Goal: Task Accomplishment & Management: Manage account settings

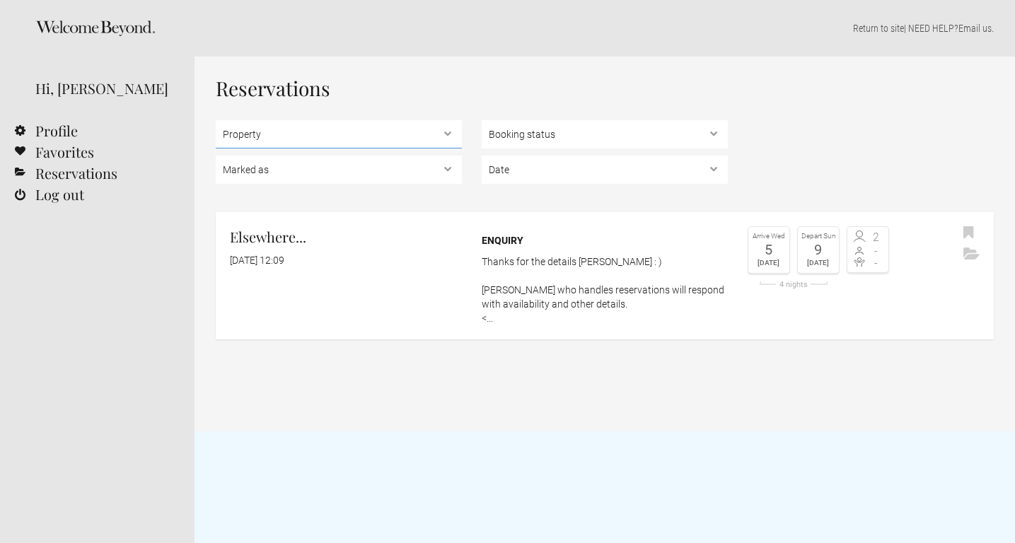
click at [446, 132] on select "Property Elsewhere..." at bounding box center [339, 134] width 246 height 28
select select "1816"
click at [216, 120] on select "Property Elsewhere..." at bounding box center [339, 134] width 246 height 28
click at [712, 134] on select "Booking status Pending bookings , Confirmed bookings , Unsuccessful bookings" at bounding box center [605, 134] width 246 height 28
select select "confirmed"
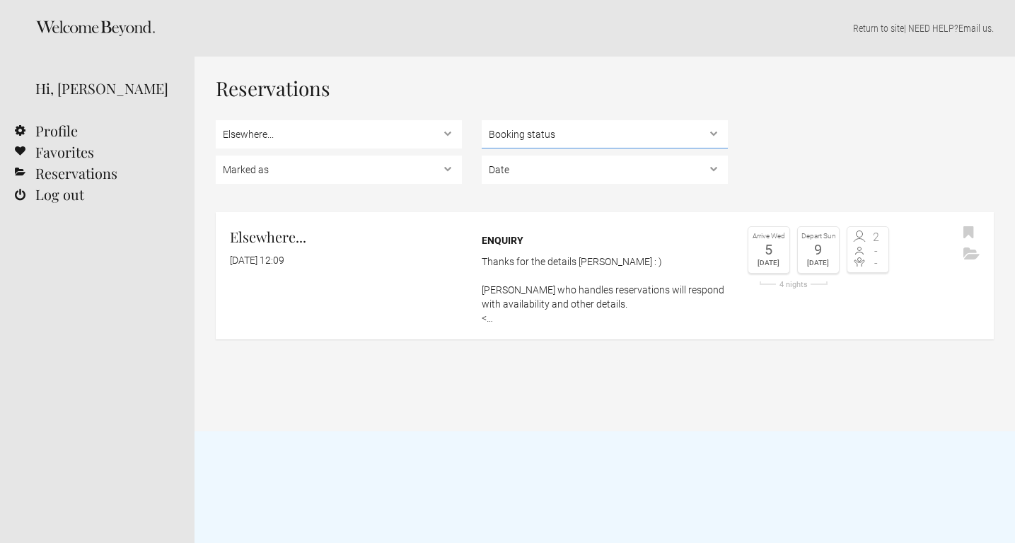
click at [482, 120] on select "Booking status Pending bookings , Confirmed bookings , Unsuccessful bookings" at bounding box center [605, 134] width 246 height 28
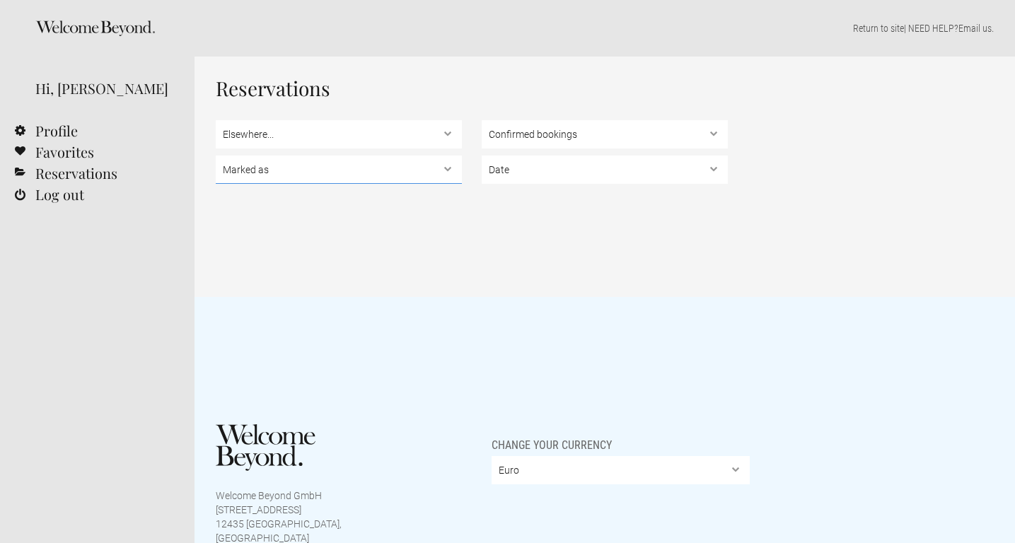
click at [446, 167] on select "Marked as Unread , Action Required , Bookmarked , Archived" at bounding box center [339, 170] width 246 height 28
click at [95, 173] on link "Reservations" at bounding box center [97, 173] width 195 height 21
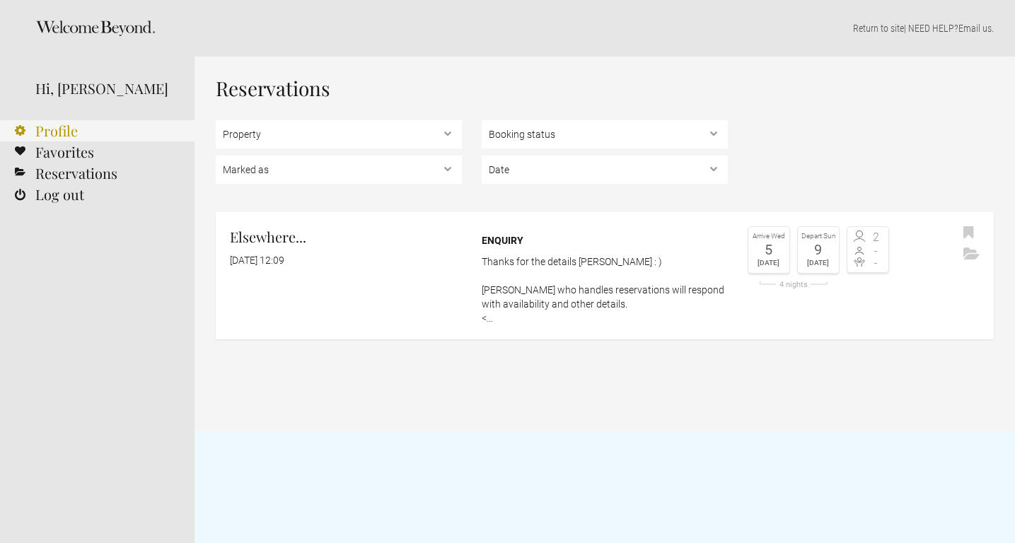
click at [63, 129] on link "Profile" at bounding box center [97, 130] width 195 height 21
click at [446, 134] on select "Property Elsewhere..." at bounding box center [339, 134] width 246 height 28
select select "1816"
click at [216, 120] on select "Property Elsewhere..." at bounding box center [339, 134] width 246 height 28
click at [714, 132] on select "Booking status Pending bookings , Confirmed bookings , Unsuccessful bookings" at bounding box center [605, 134] width 246 height 28
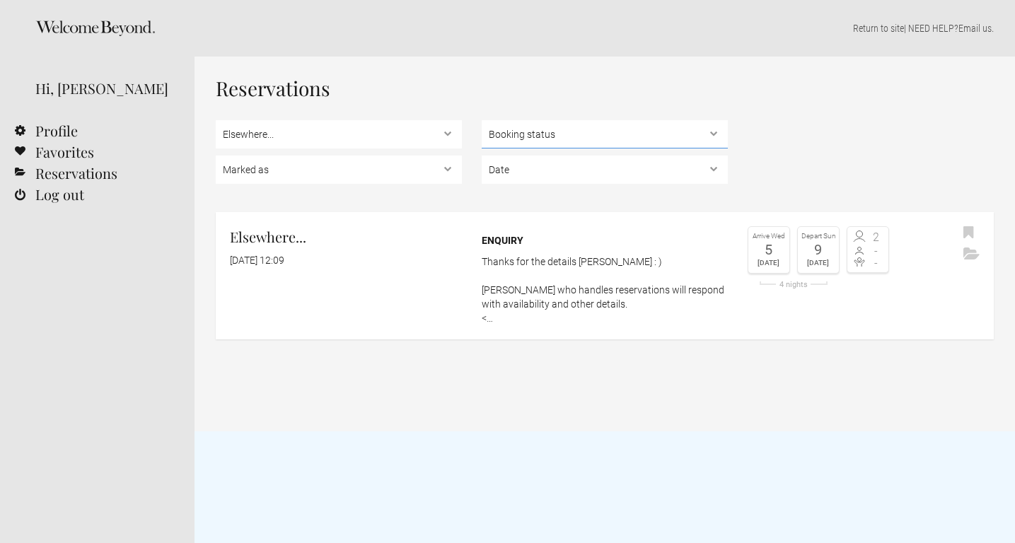
select select "confirmed"
click at [482, 120] on select "Booking status Pending bookings , Confirmed bookings , Unsuccessful bookings" at bounding box center [605, 134] width 246 height 28
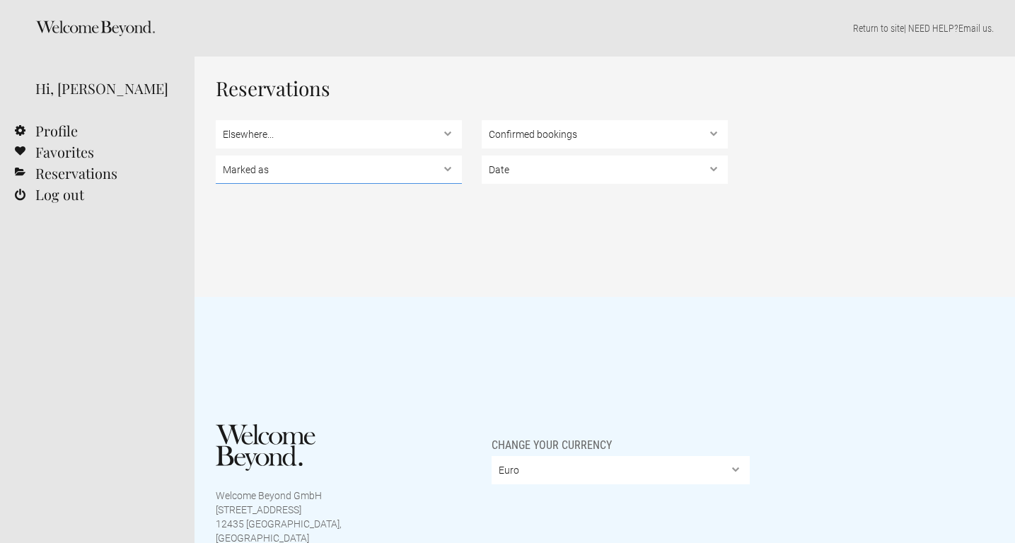
click at [448, 167] on select "Marked as Unread , Action Required , Bookmarked , Archived" at bounding box center [339, 170] width 246 height 28
select select "archived"
click at [216, 156] on select "Marked as Unread , Action Required , Bookmarked , Archived" at bounding box center [339, 170] width 246 height 28
click at [716, 167] on select "Date Upcoming , In the past" at bounding box center [605, 170] width 246 height 28
select select "past"
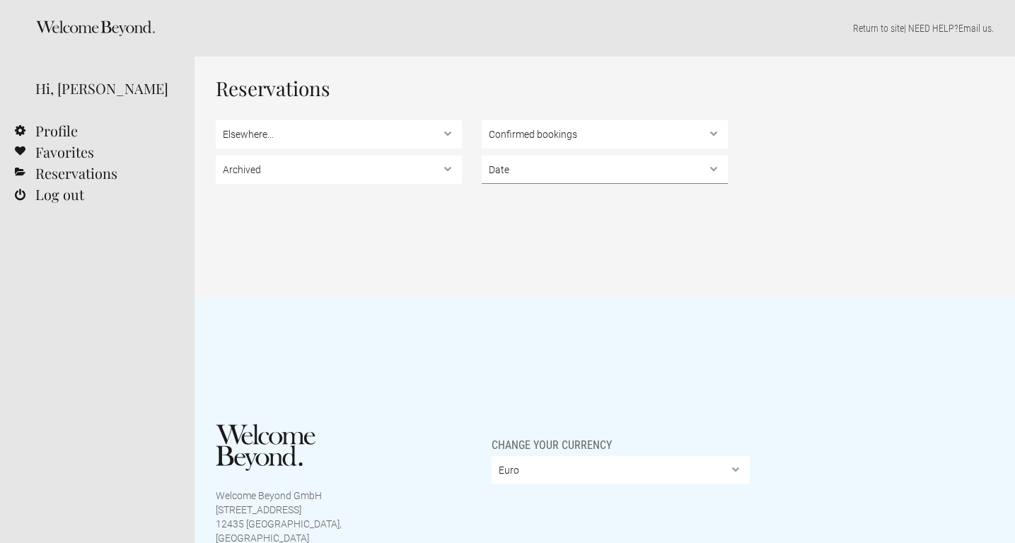
click at [482, 156] on select "Date Upcoming , In the past" at bounding box center [605, 170] width 246 height 28
